Goal: Check status: Check status

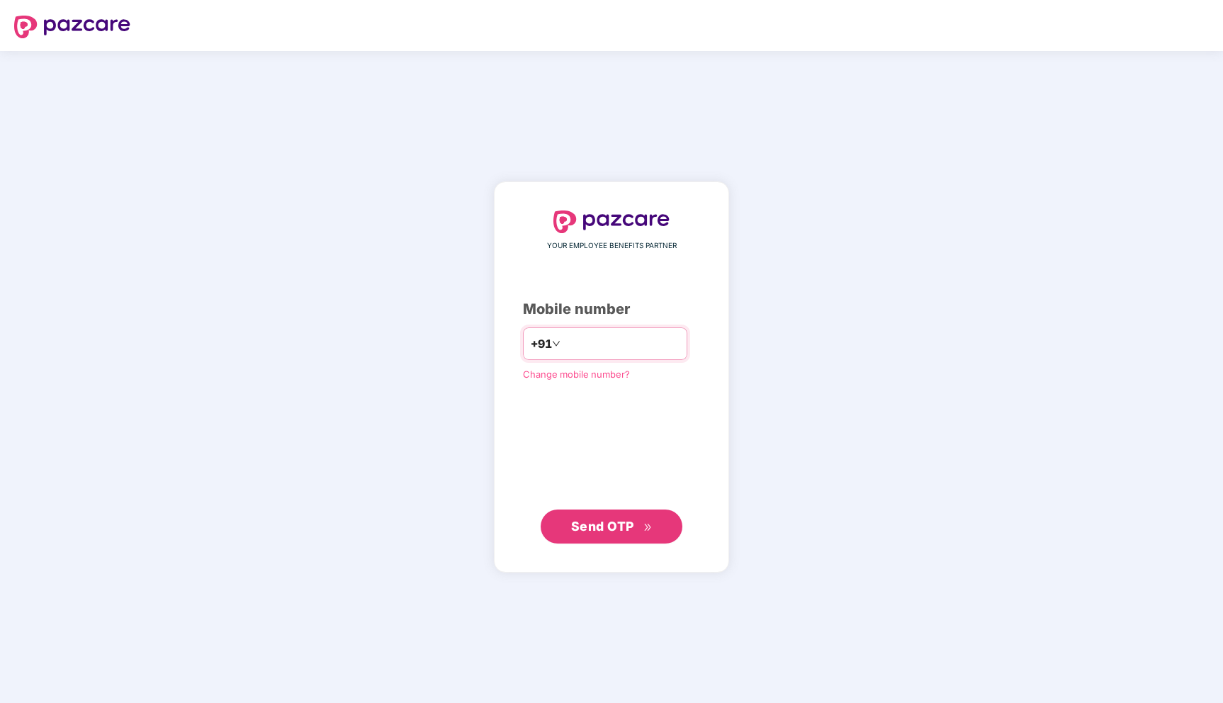
click at [623, 346] on input "number" at bounding box center [621, 343] width 116 height 23
type input "**********"
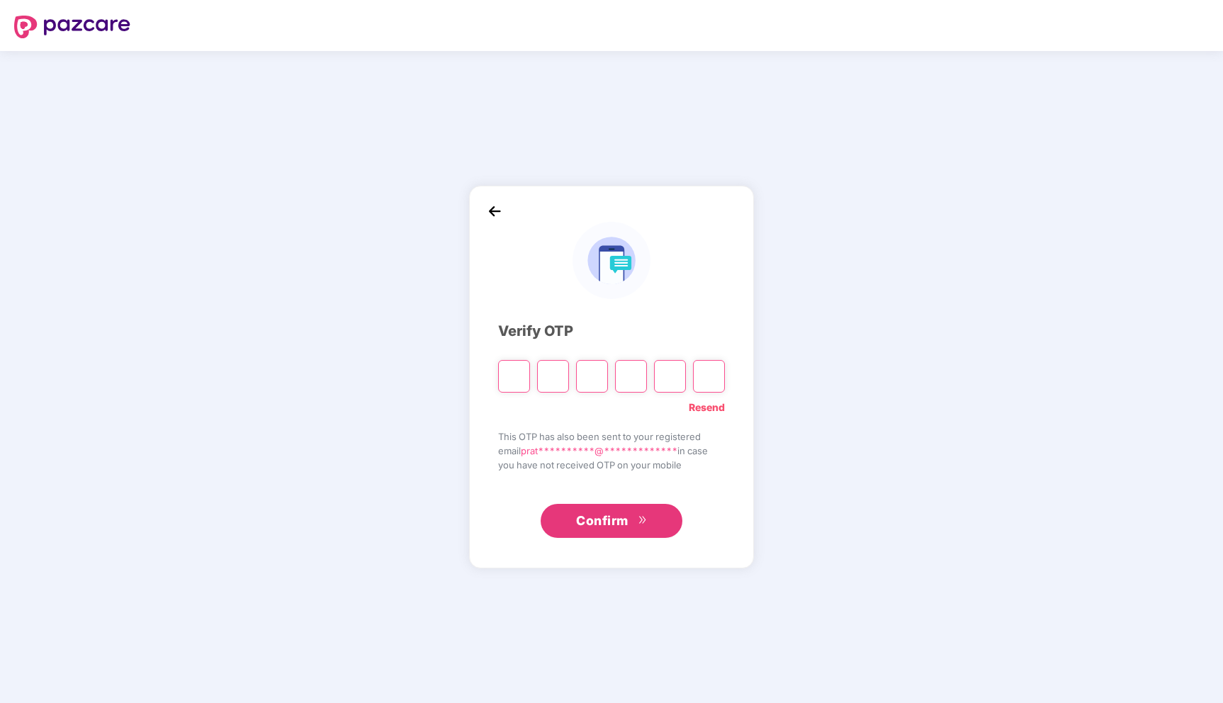
type input "*"
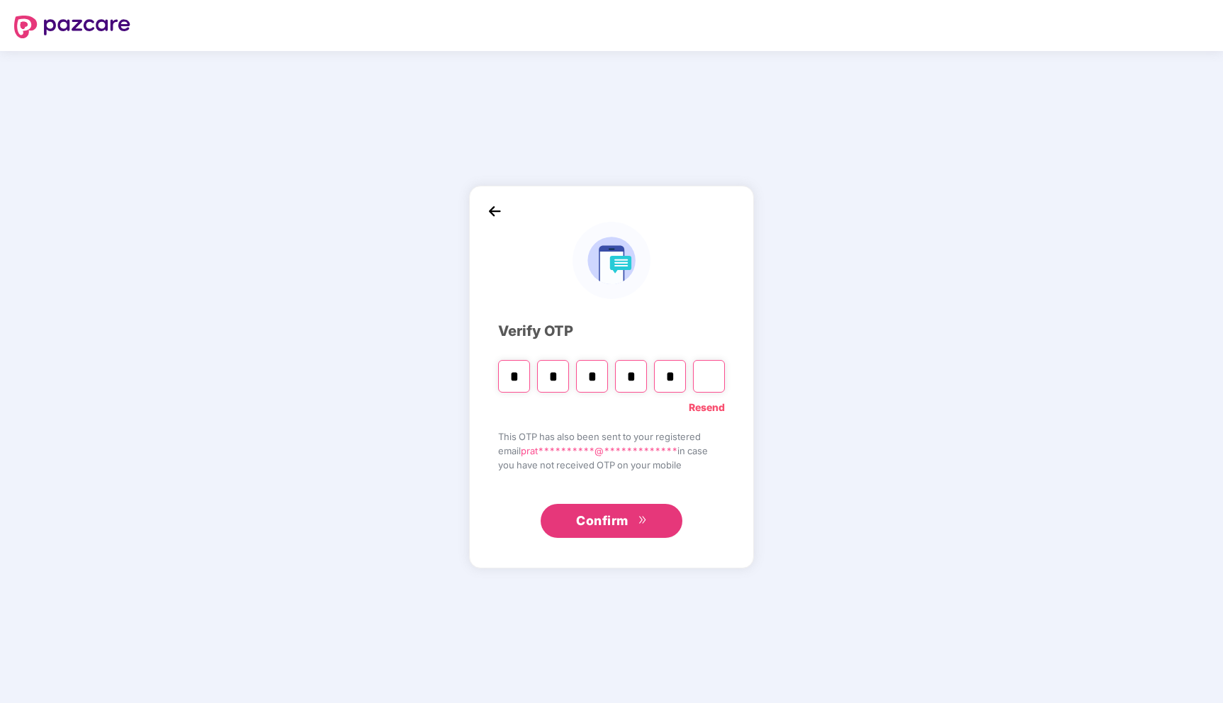
type input "*"
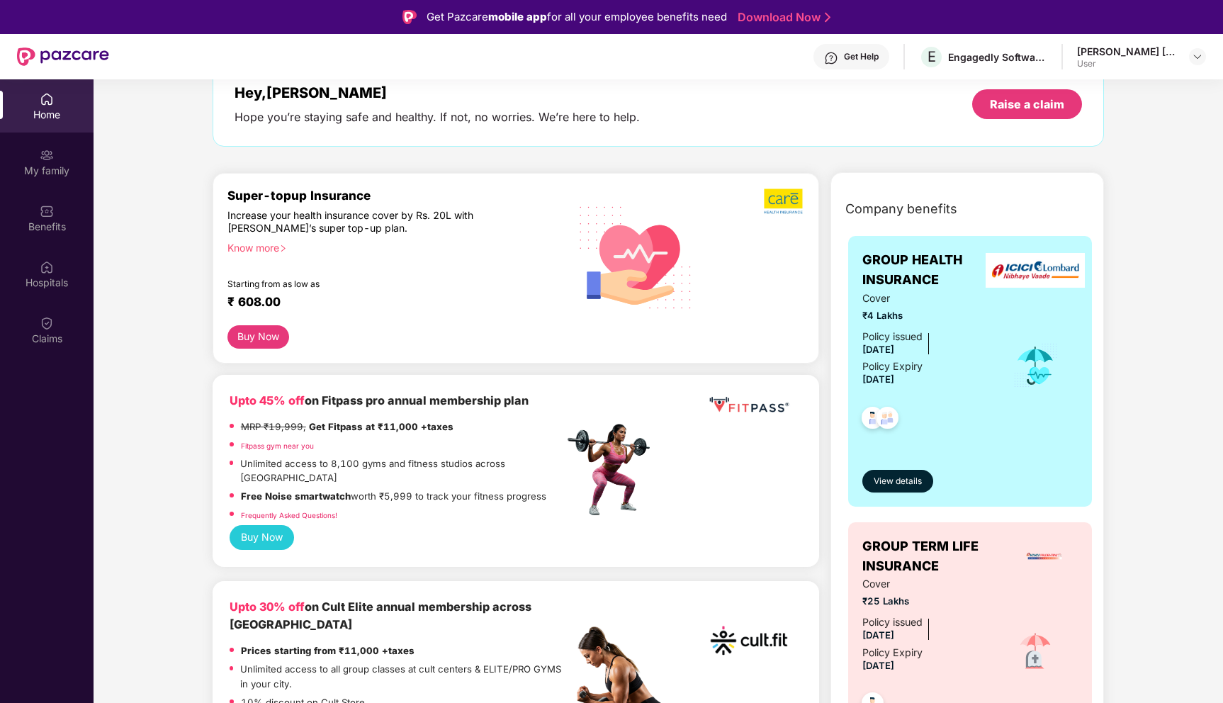
scroll to position [118, 0]
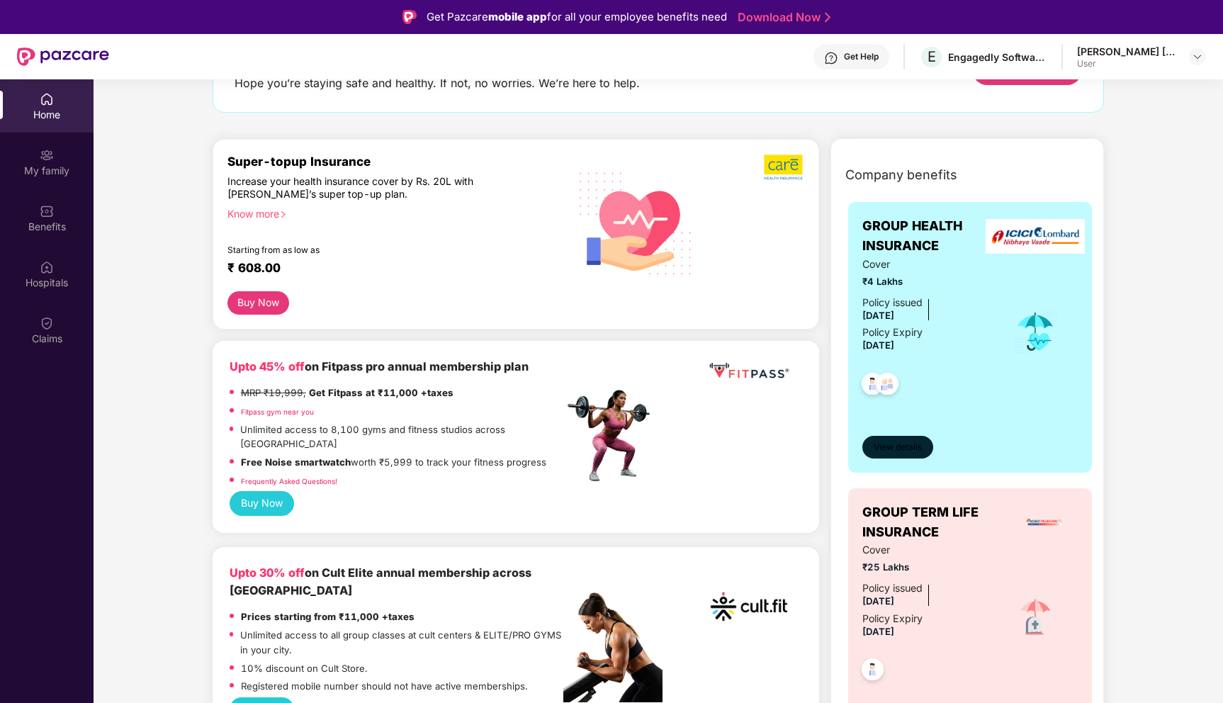
click at [914, 438] on button "View details" at bounding box center [897, 447] width 71 height 23
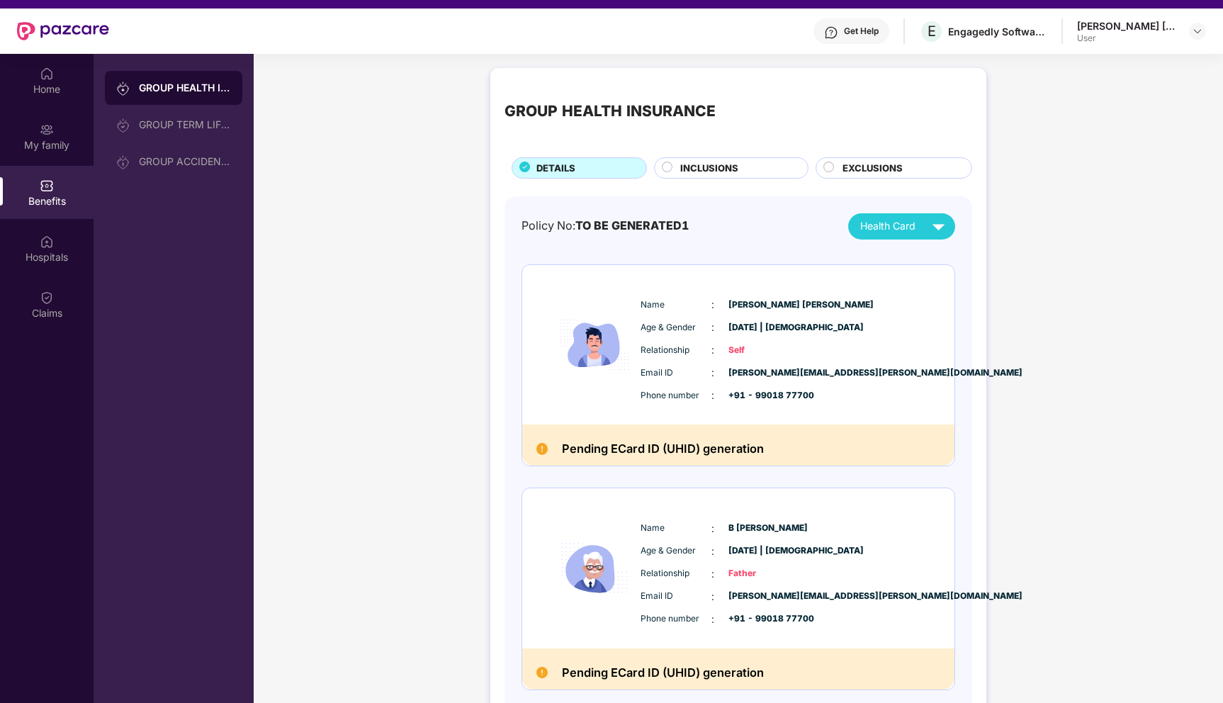
click at [738, 164] on div "INCLUSIONS" at bounding box center [737, 169] width 128 height 17
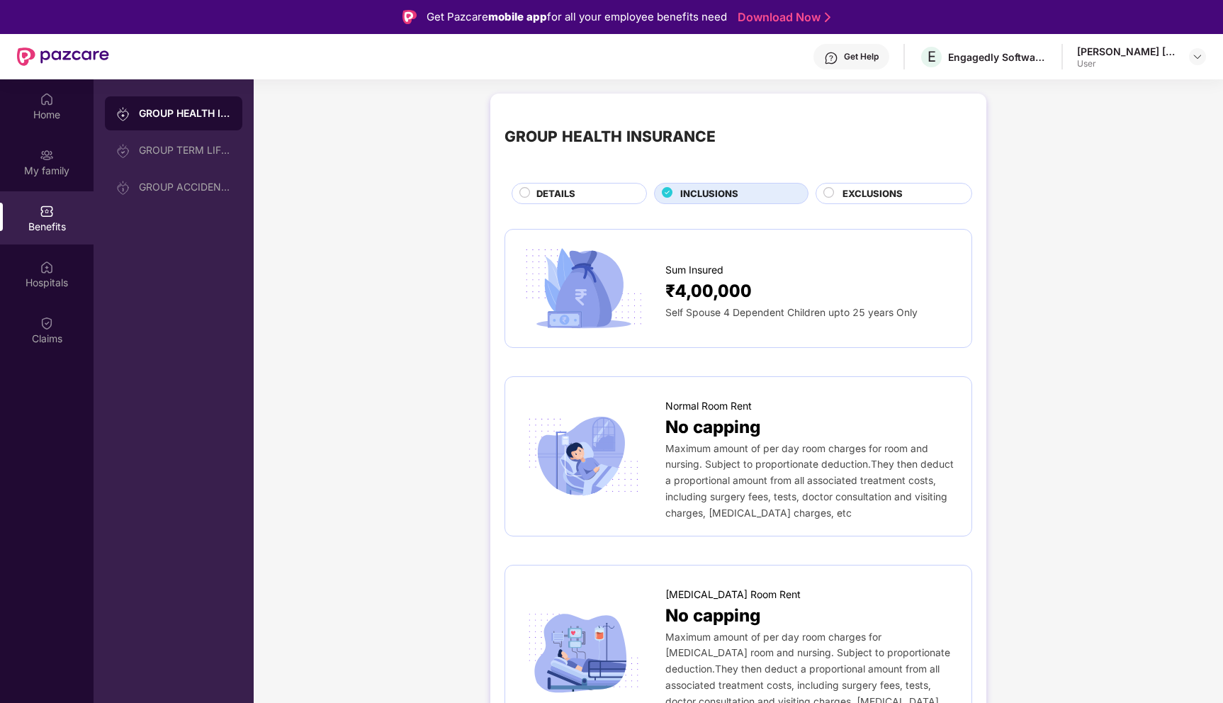
click at [539, 193] on span "DETAILS" at bounding box center [555, 193] width 39 height 15
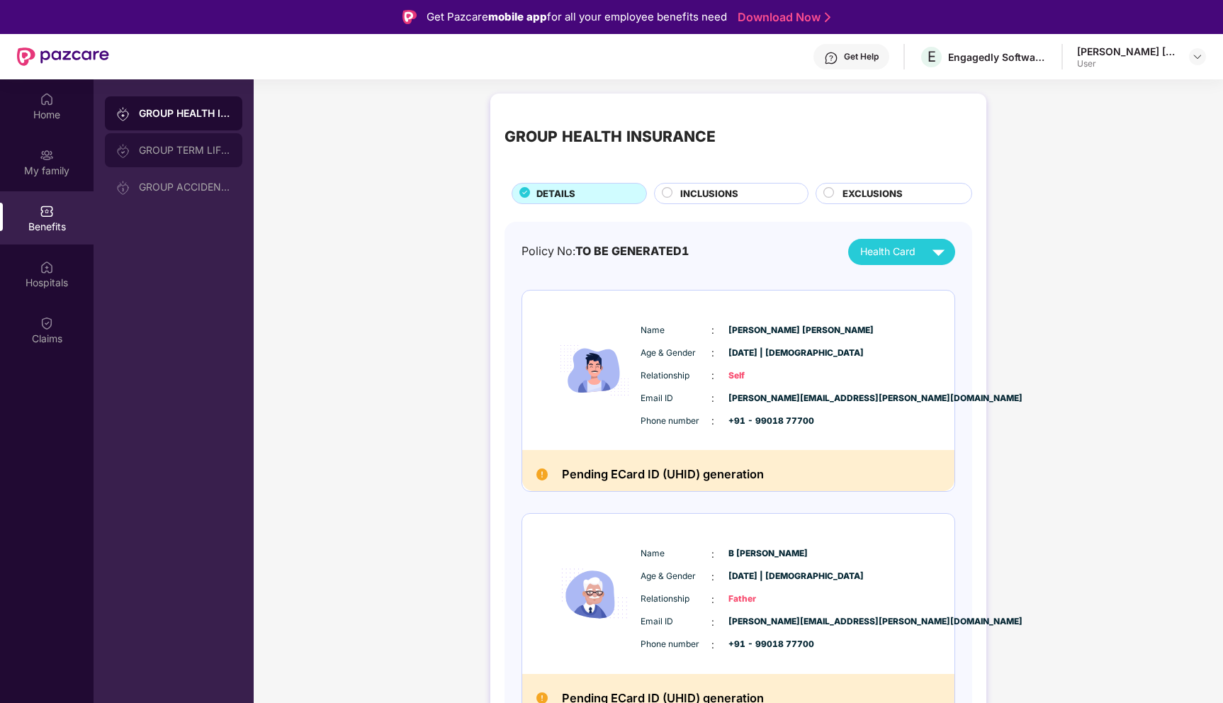
click at [214, 154] on div "GROUP TERM LIFE INSURANCE" at bounding box center [185, 150] width 92 height 11
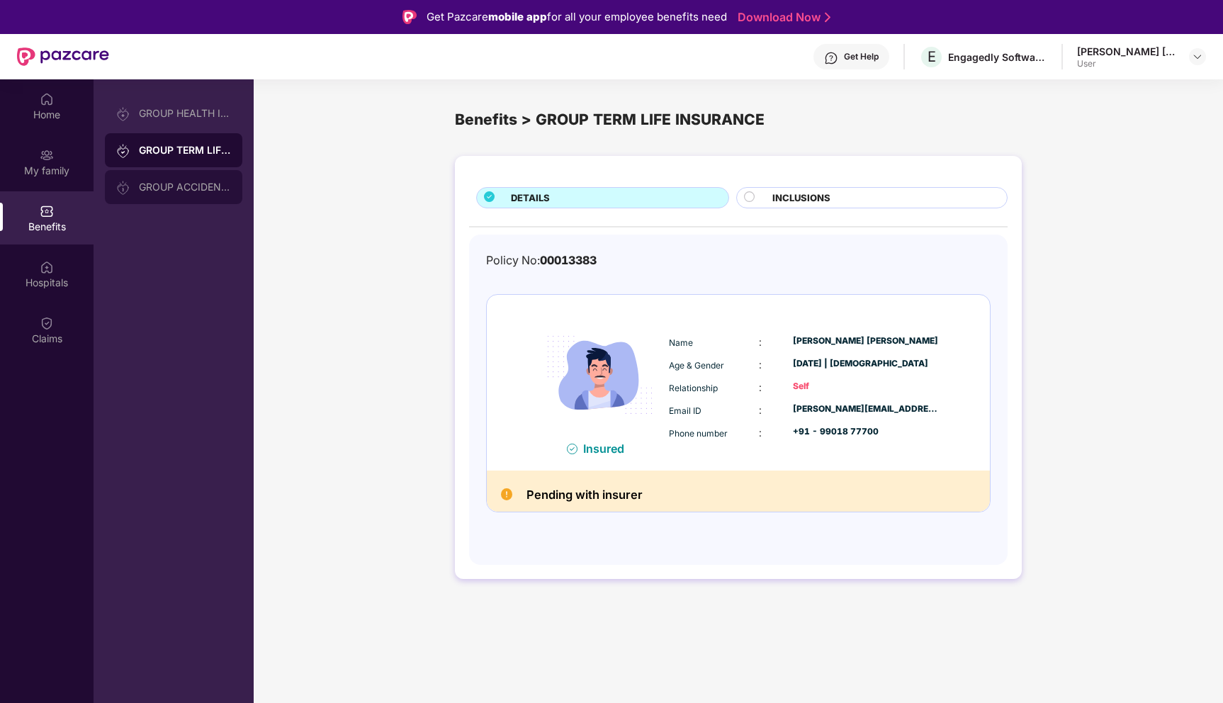
click at [188, 197] on div "GROUP ACCIDENTAL INSURANCE" at bounding box center [173, 187] width 137 height 34
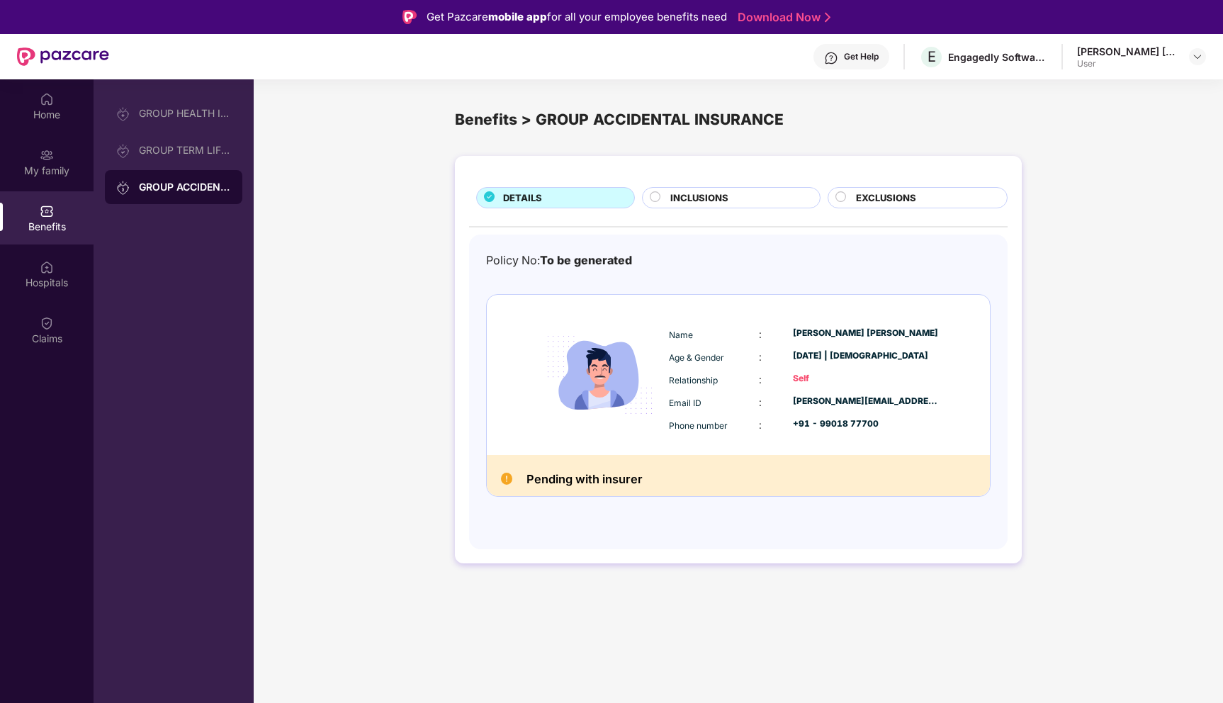
click at [550, 463] on div "Pending with insurer" at bounding box center [738, 475] width 503 height 41
click at [518, 459] on div "Pending with insurer" at bounding box center [738, 475] width 503 height 41
click at [191, 158] on div "GROUP TERM LIFE INSURANCE" at bounding box center [173, 150] width 137 height 34
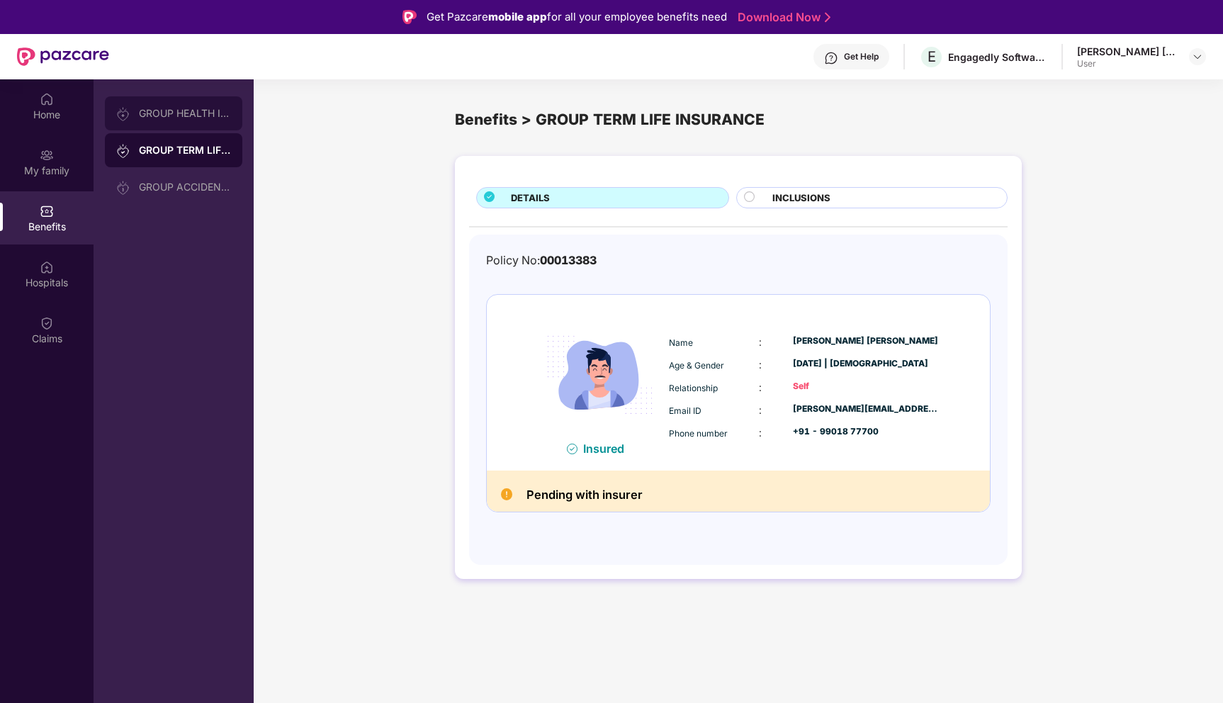
click at [190, 123] on div "GROUP HEALTH INSURANCE" at bounding box center [173, 113] width 137 height 34
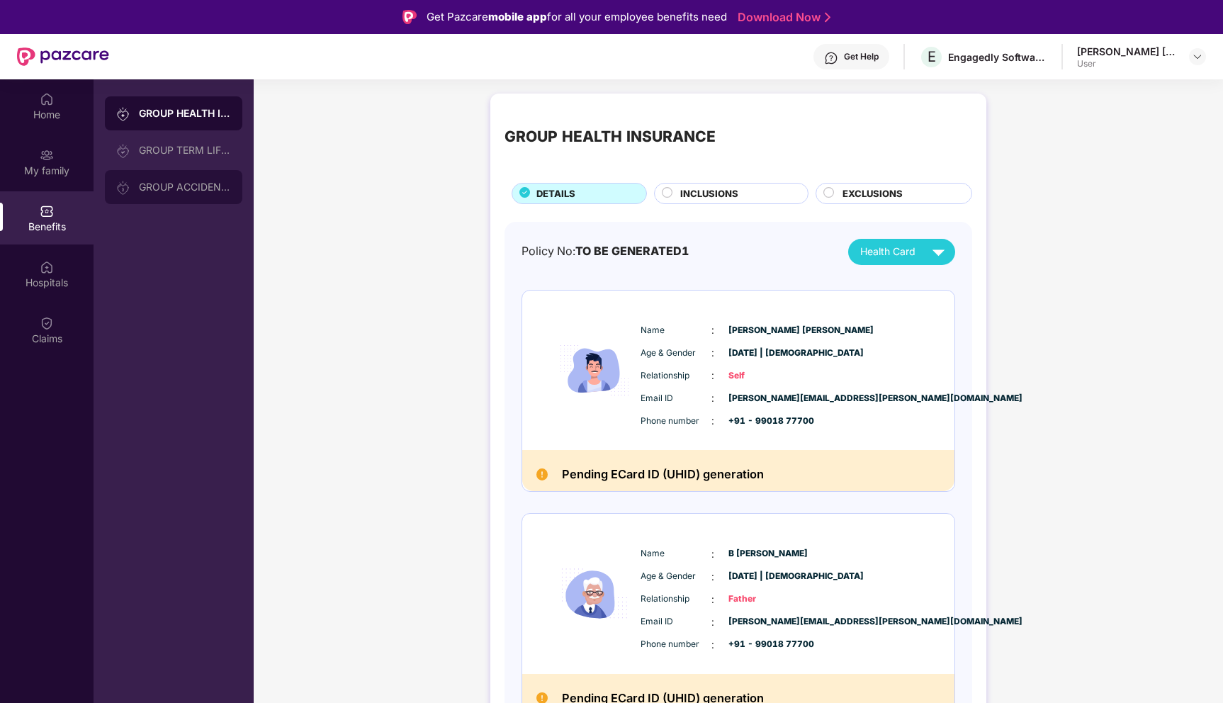
click at [183, 193] on div "GROUP ACCIDENTAL INSURANCE" at bounding box center [173, 187] width 137 height 34
